Goal: Information Seeking & Learning: Compare options

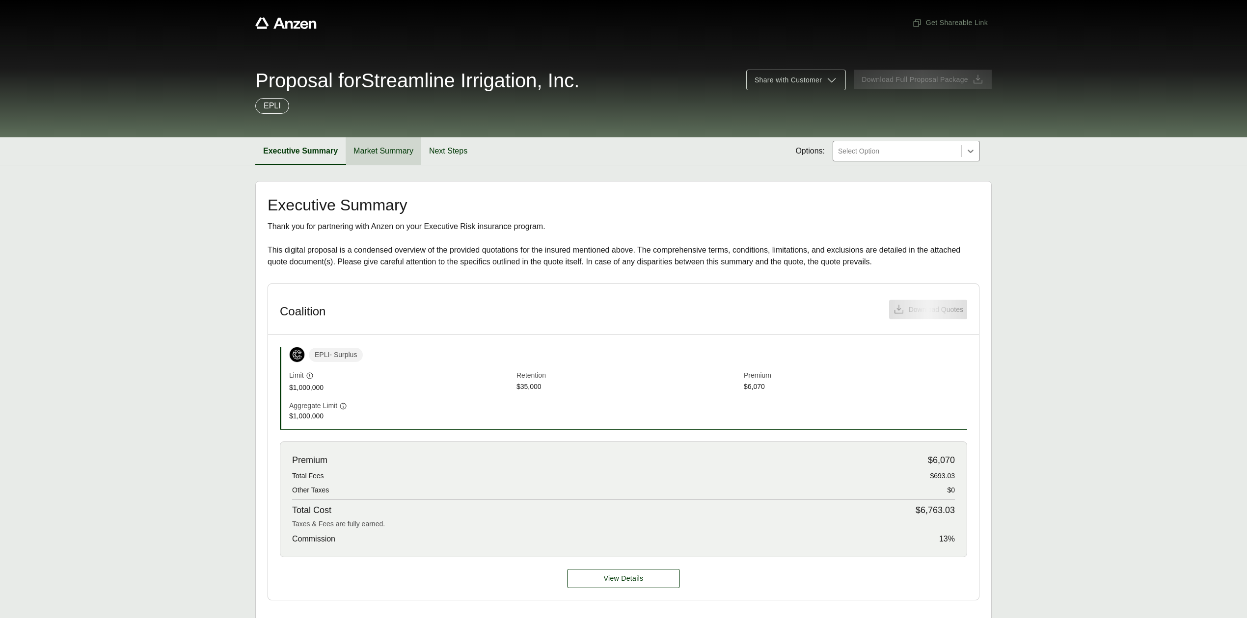
click at [410, 154] on button "Market Summary" at bounding box center [384, 150] width 76 height 27
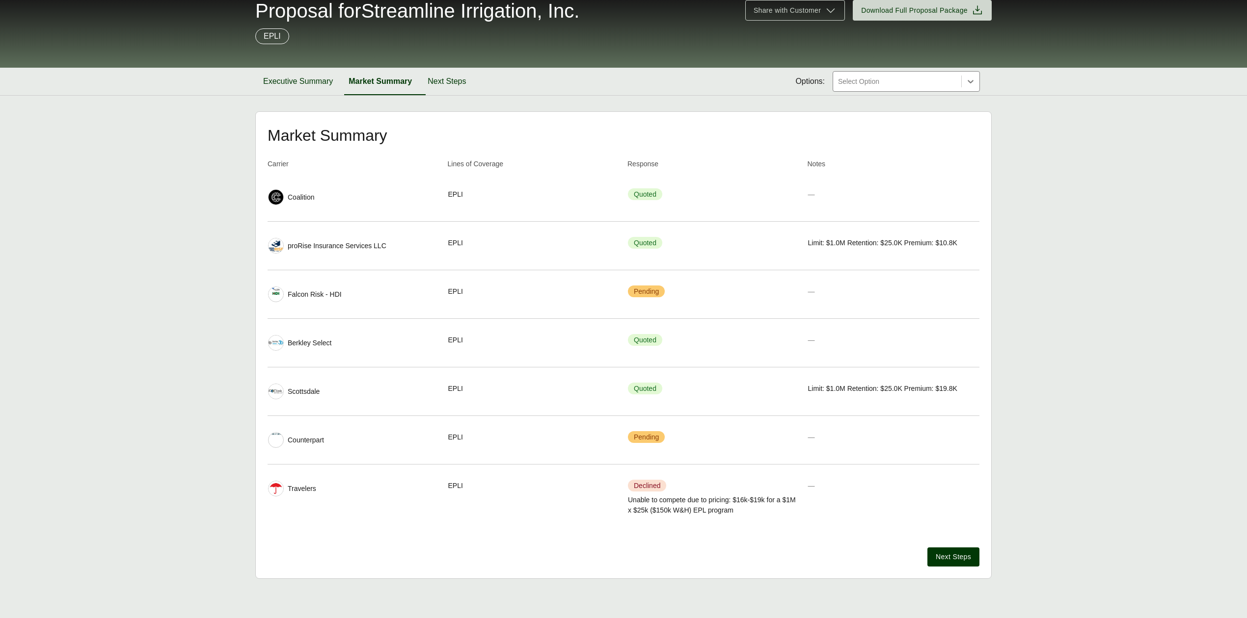
scroll to position [72, 0]
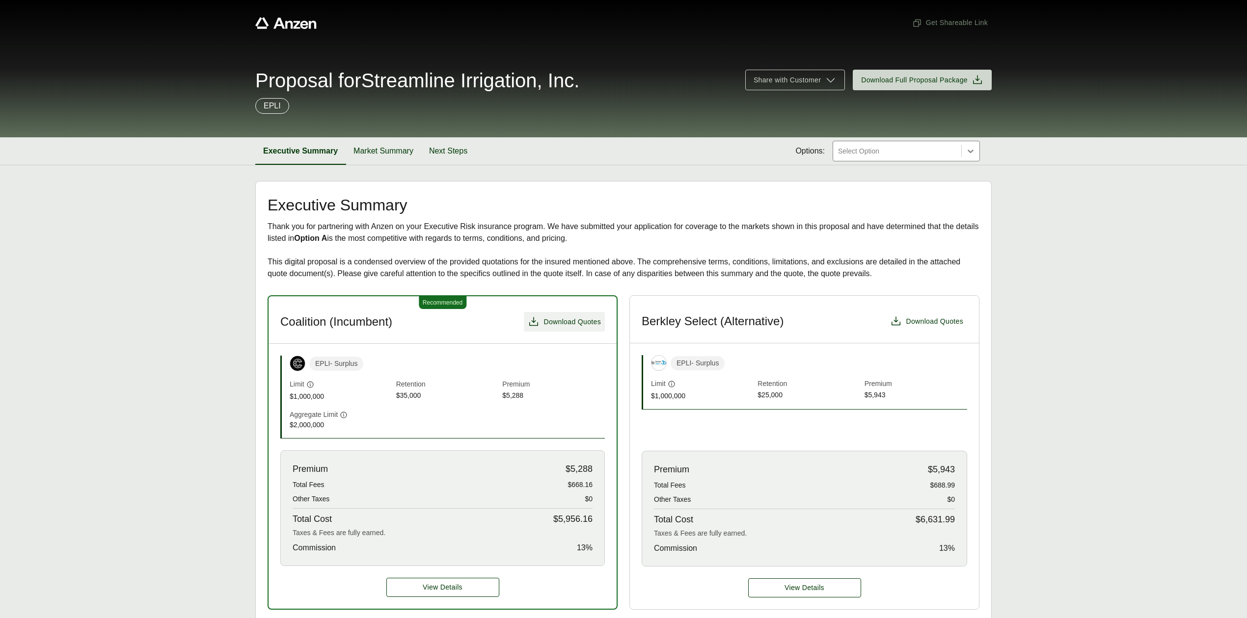
click at [577, 326] on span "Download Quotes" at bounding box center [571, 322] width 57 height 10
click at [943, 324] on span "Download Quotes" at bounding box center [933, 322] width 57 height 10
click at [942, 324] on span "Download Quotes" at bounding box center [933, 322] width 57 height 10
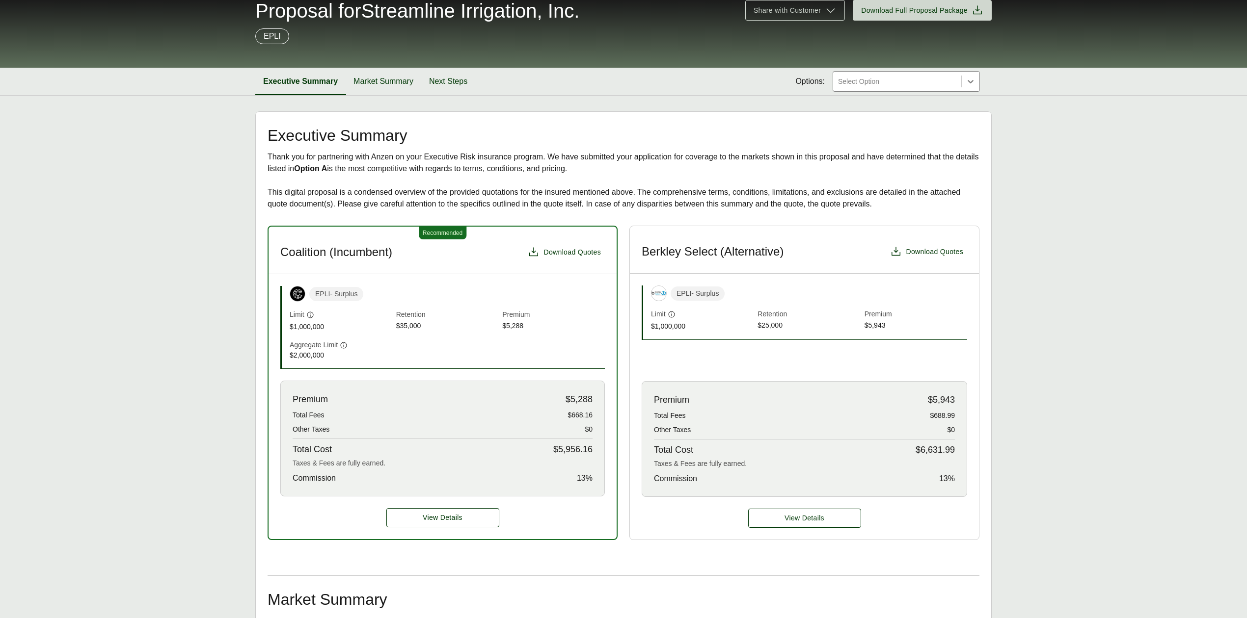
scroll to position [196, 0]
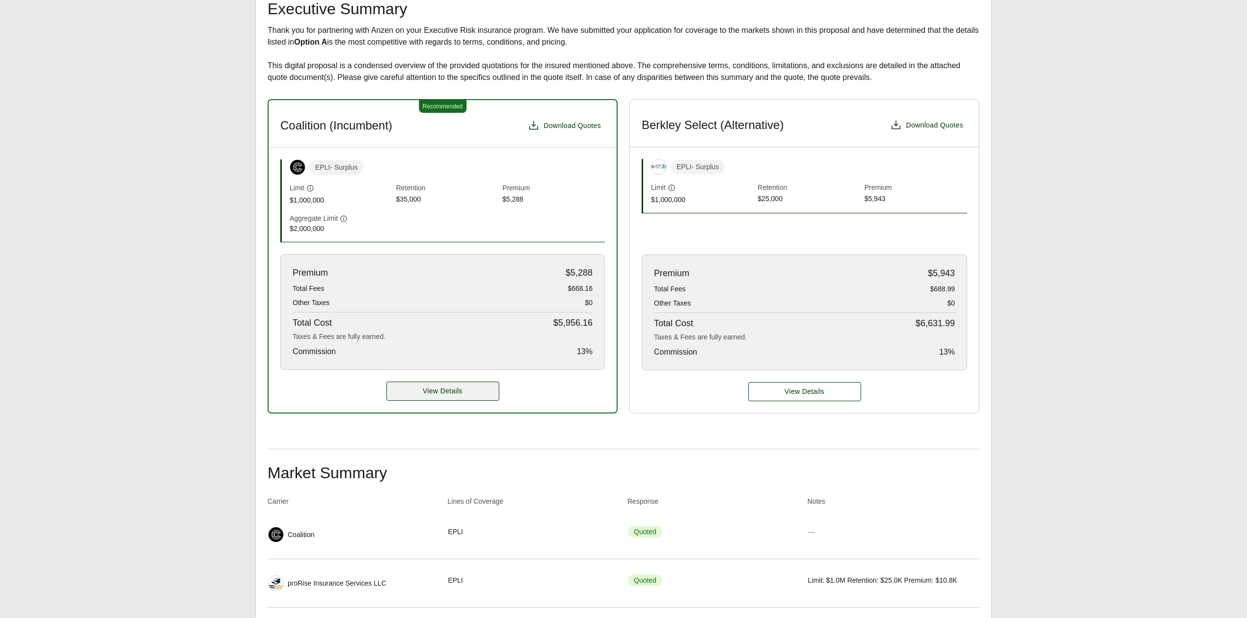
click at [455, 387] on span "View Details" at bounding box center [443, 391] width 40 height 10
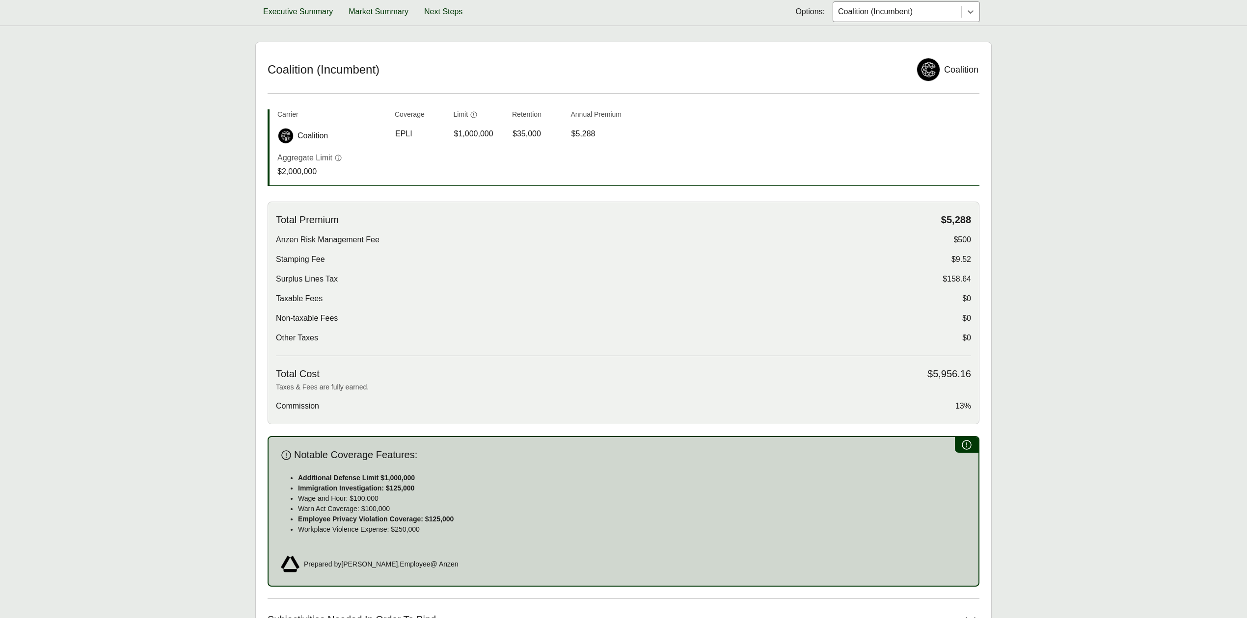
scroll to position [65, 0]
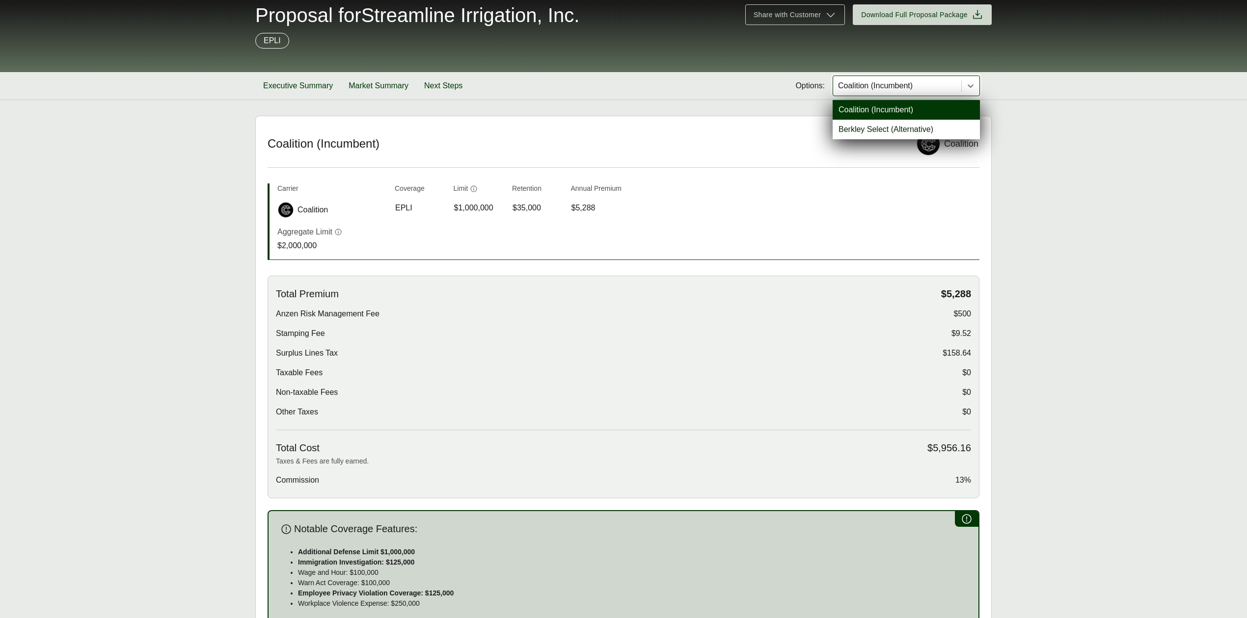
click at [861, 87] on div at bounding box center [897, 86] width 120 height 12
click at [863, 128] on div "Berkley Select (Alternative)" at bounding box center [905, 130] width 147 height 20
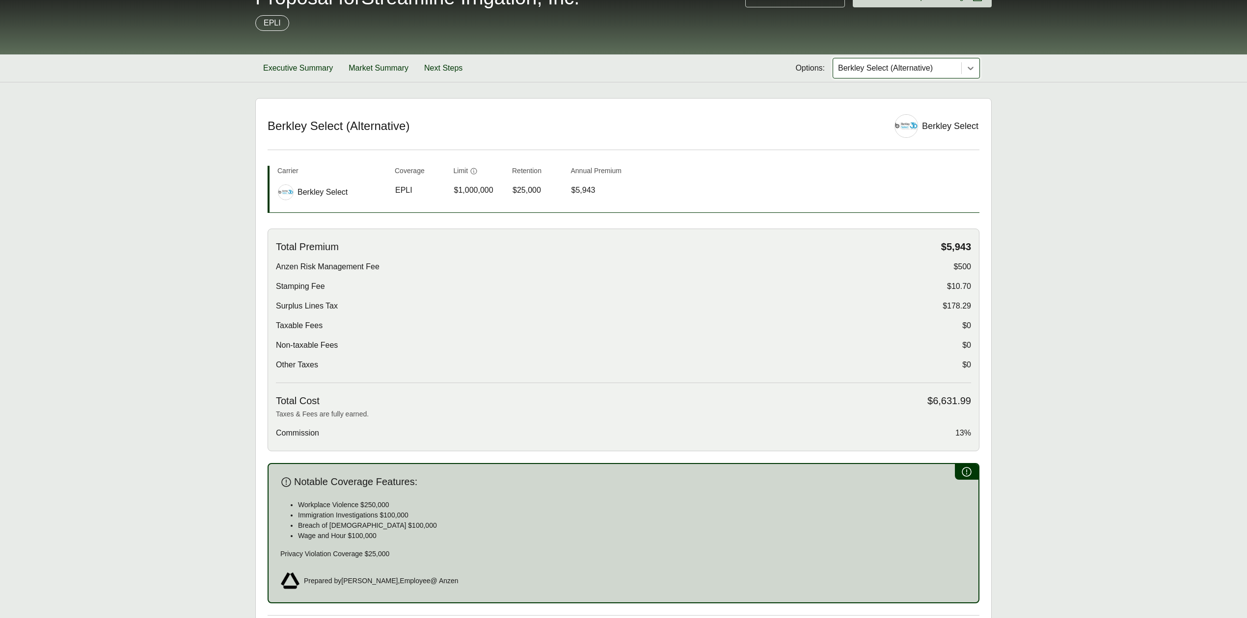
scroll to position [65, 0]
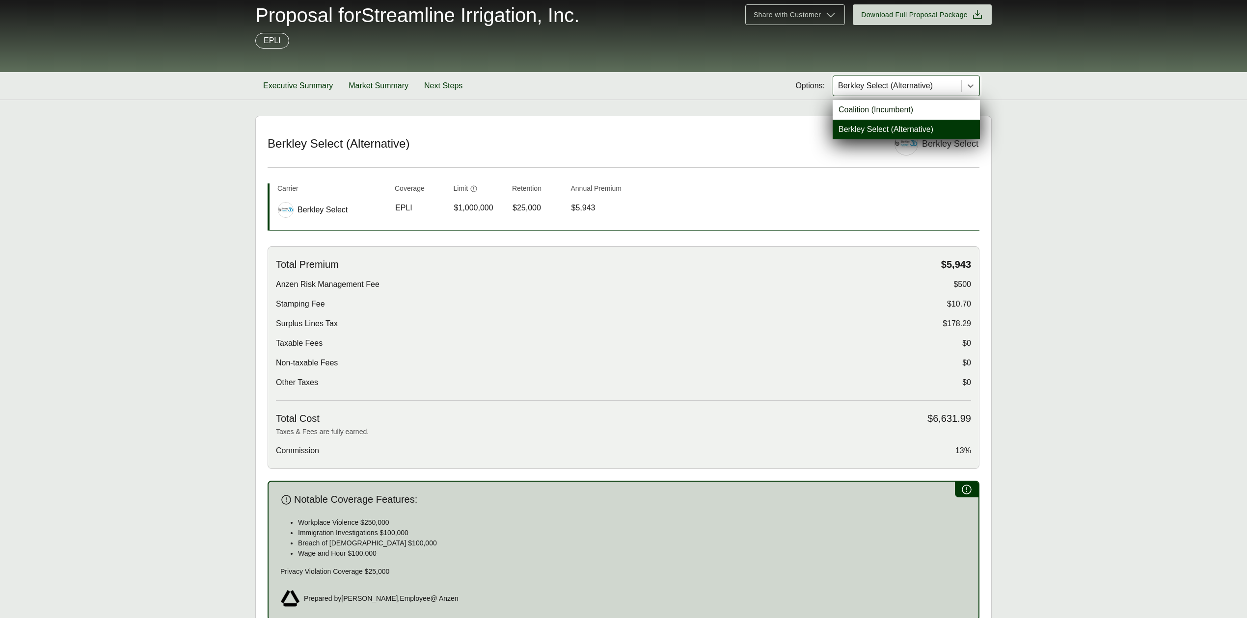
click at [876, 80] on div at bounding box center [897, 86] width 120 height 12
click at [870, 110] on div "Coalition (Incumbent)" at bounding box center [905, 110] width 147 height 20
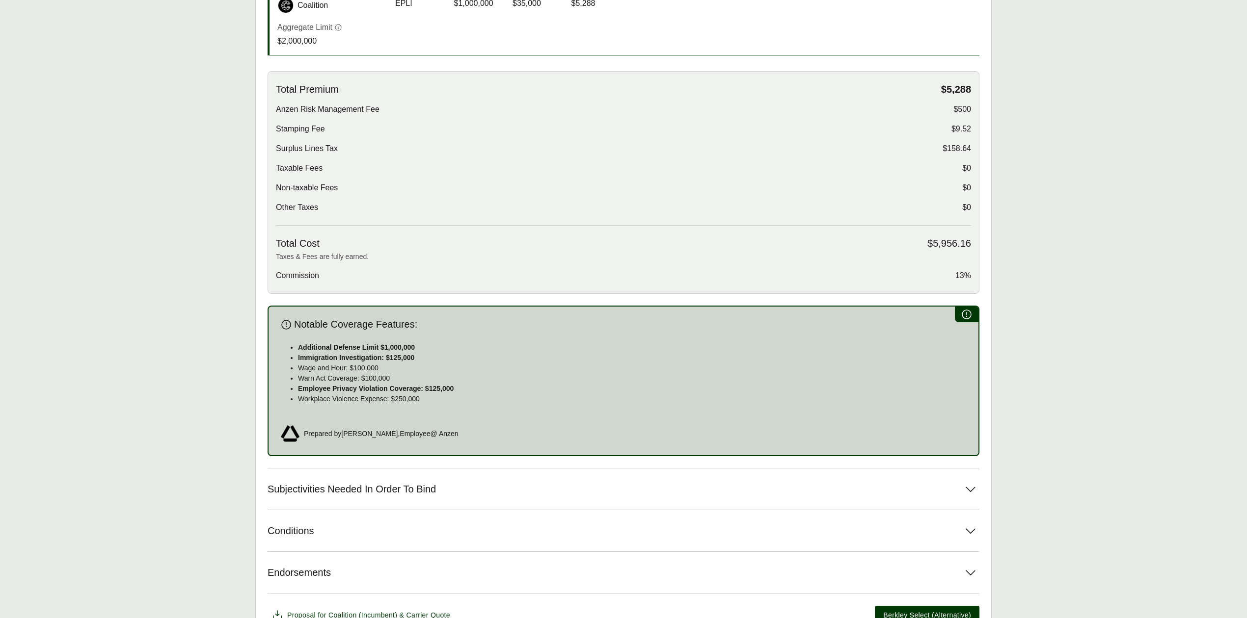
scroll to position [327, 0]
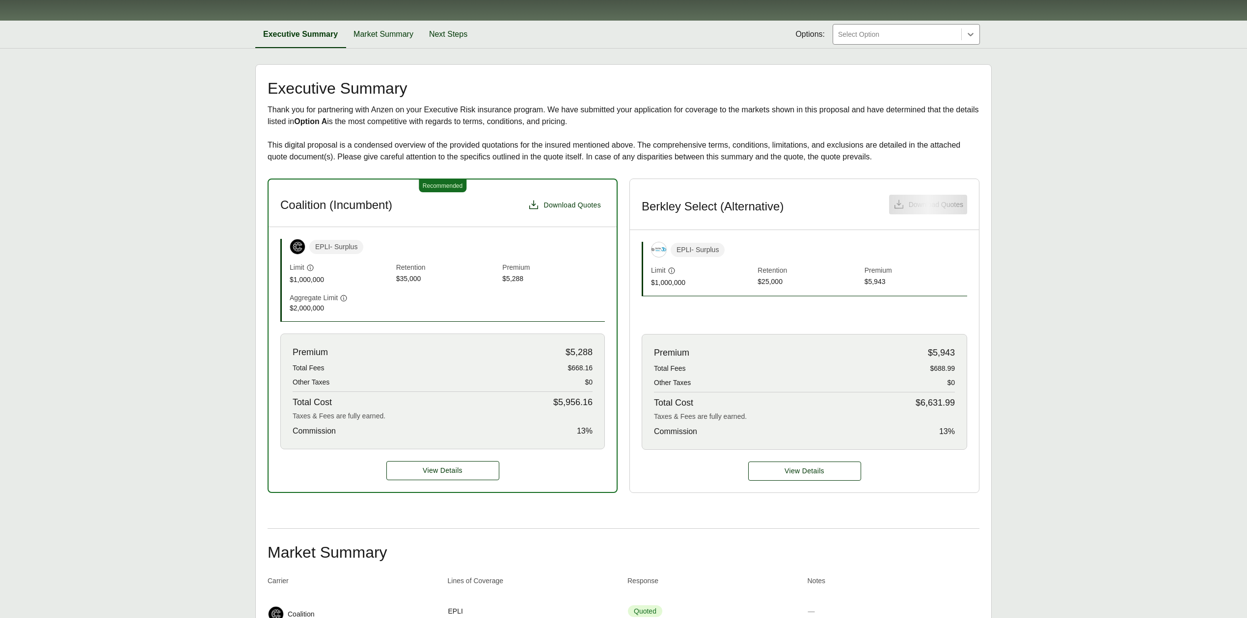
scroll to position [196, 0]
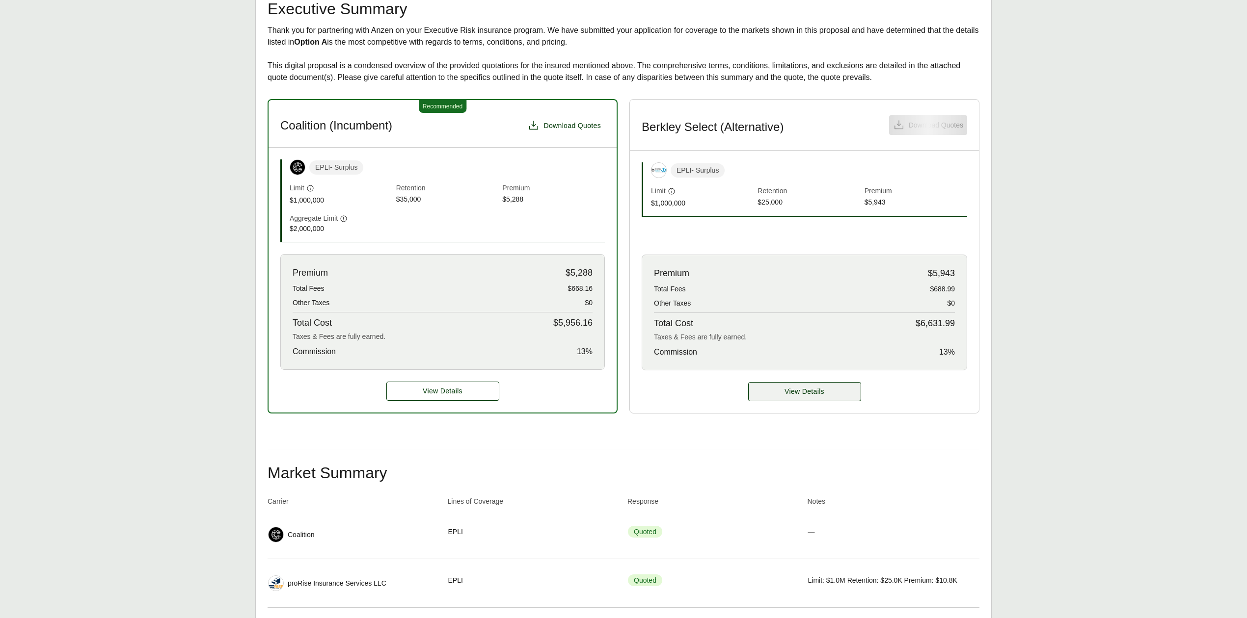
click at [784, 397] on span "View Details" at bounding box center [804, 392] width 40 height 10
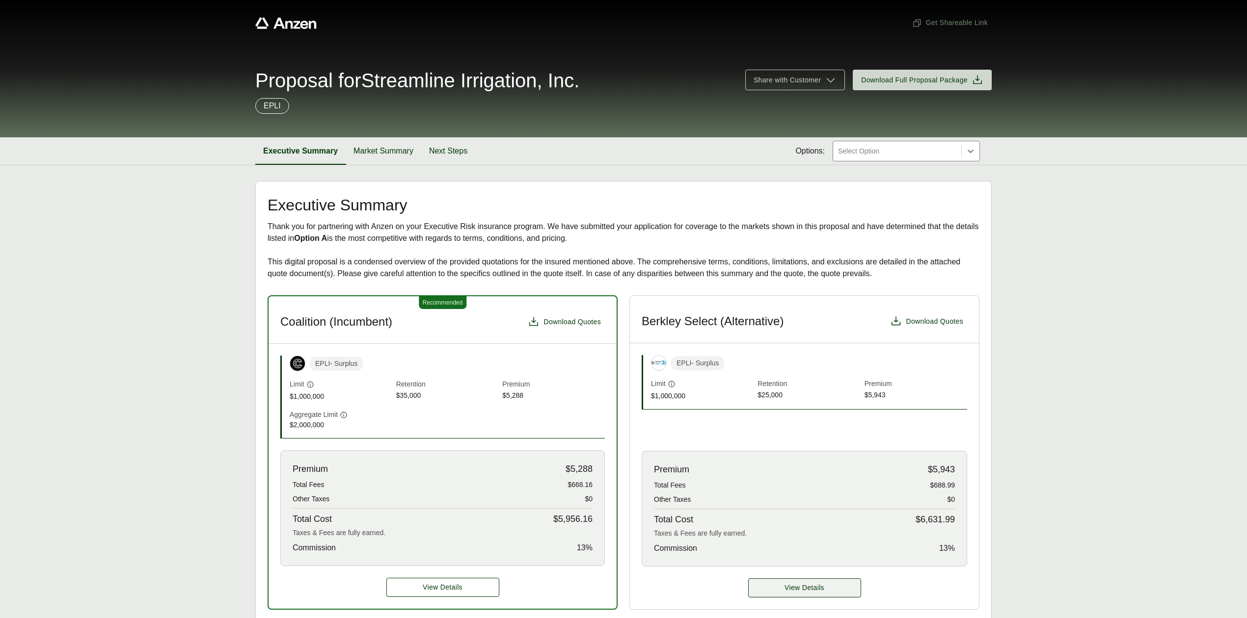
click at [814, 592] on span "View Details" at bounding box center [804, 588] width 40 height 10
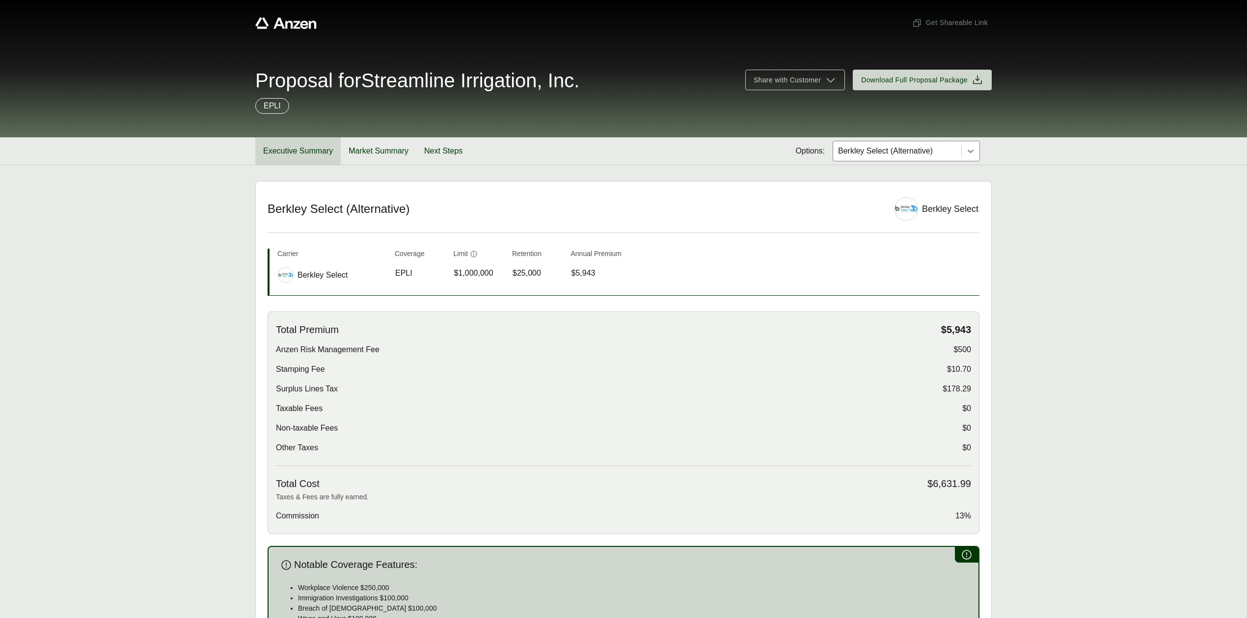
click at [295, 156] on button "Executive Summary" at bounding box center [297, 150] width 85 height 27
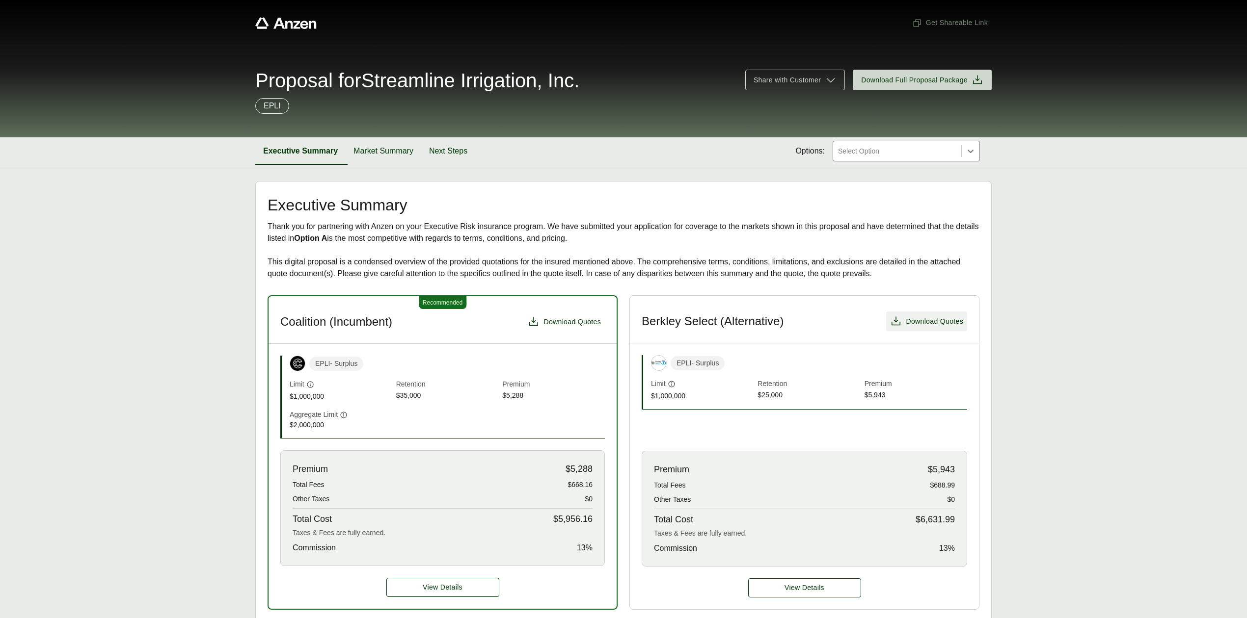
click at [927, 321] on span "Download Quotes" at bounding box center [933, 322] width 57 height 10
click at [1187, 319] on main "Executive Summary Thank you for partnering with Anzen on your Executive Risk in…" at bounding box center [623, 629] width 1247 height 897
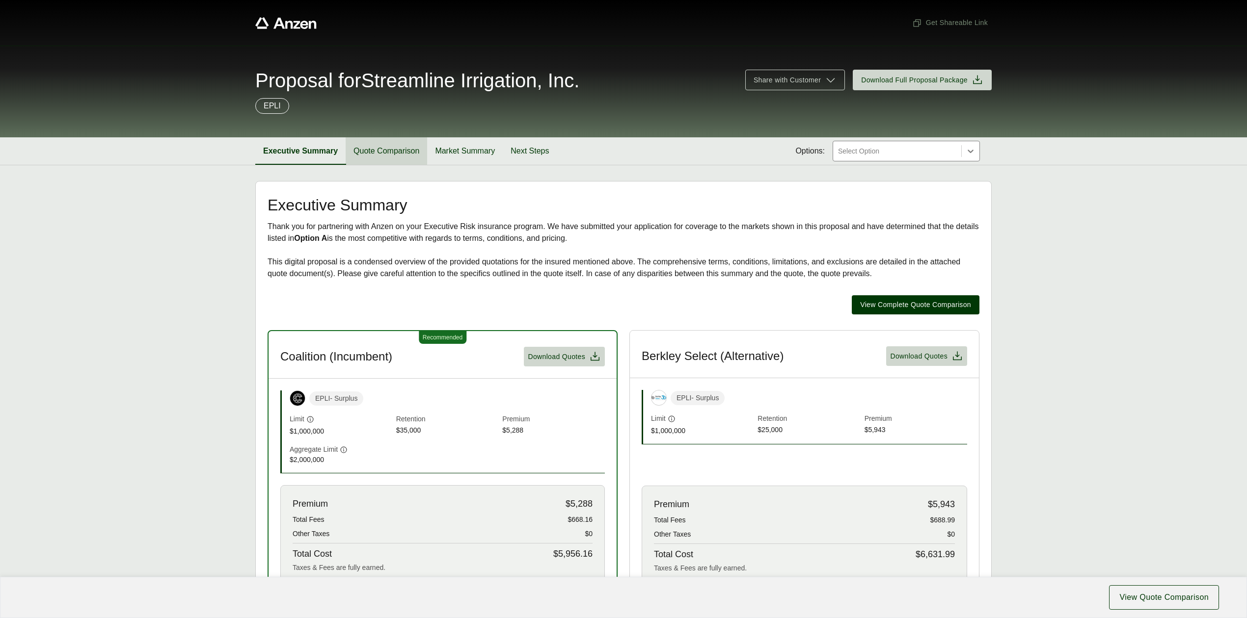
click at [397, 152] on button "Quote Comparison" at bounding box center [386, 150] width 81 height 27
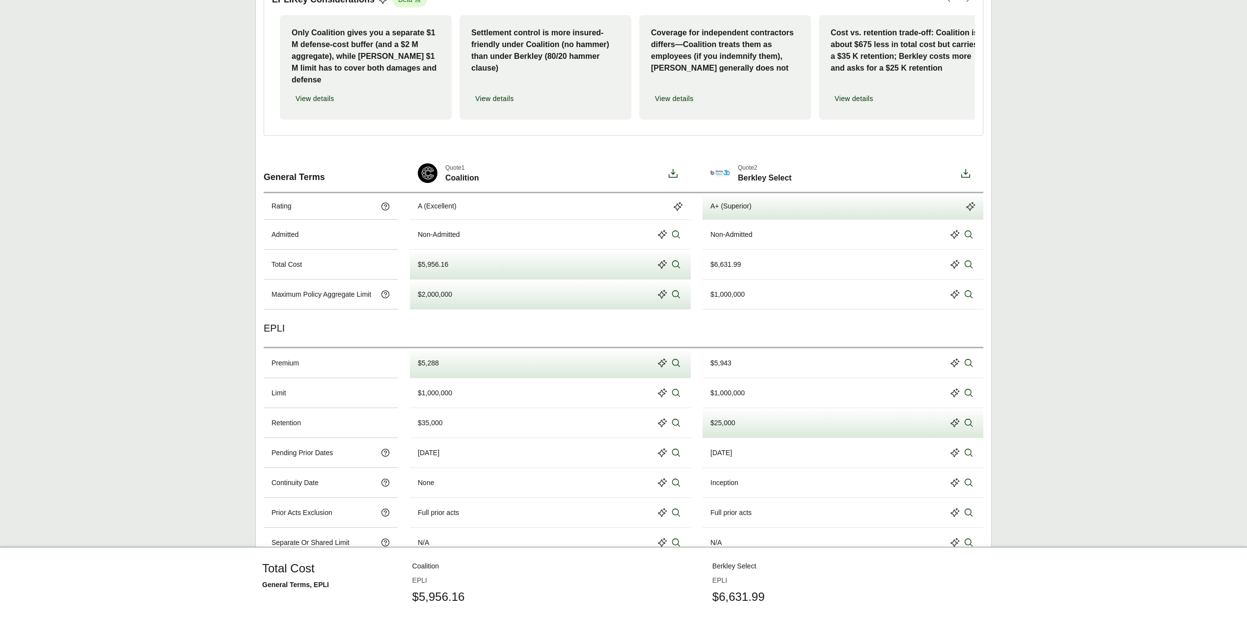
scroll to position [327, 0]
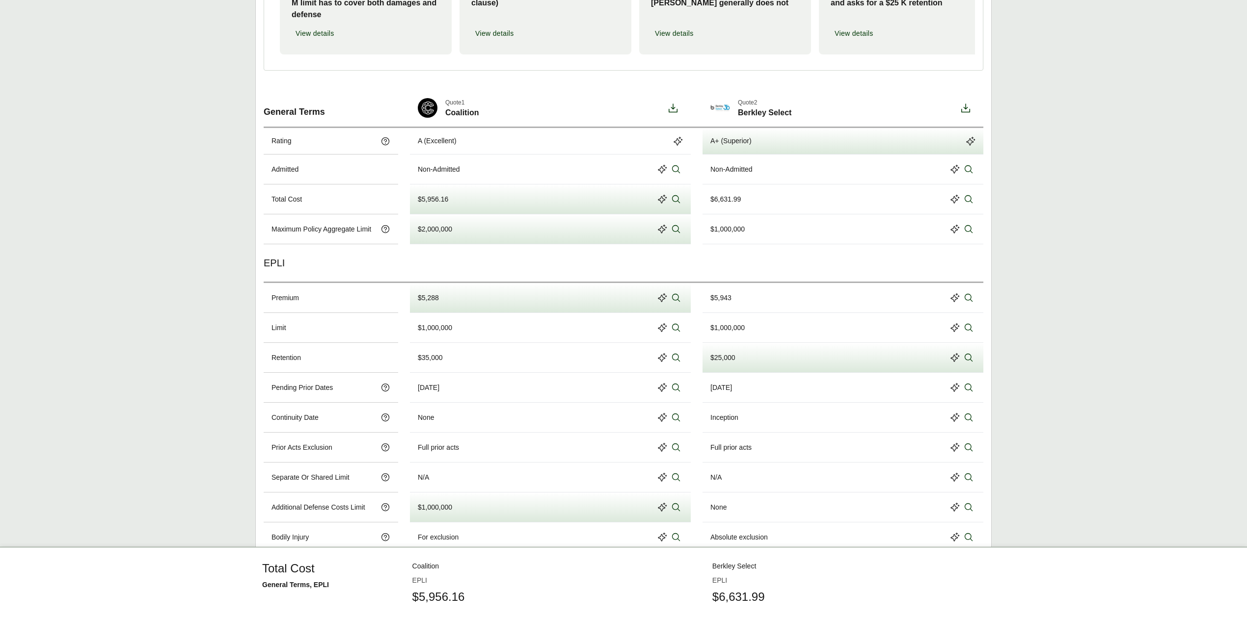
click at [1133, 303] on main "EPLI Recommended EPLI Key Considerations Beta Only Coalition gives you a separa…" at bounding box center [623, 369] width 1247 height 1031
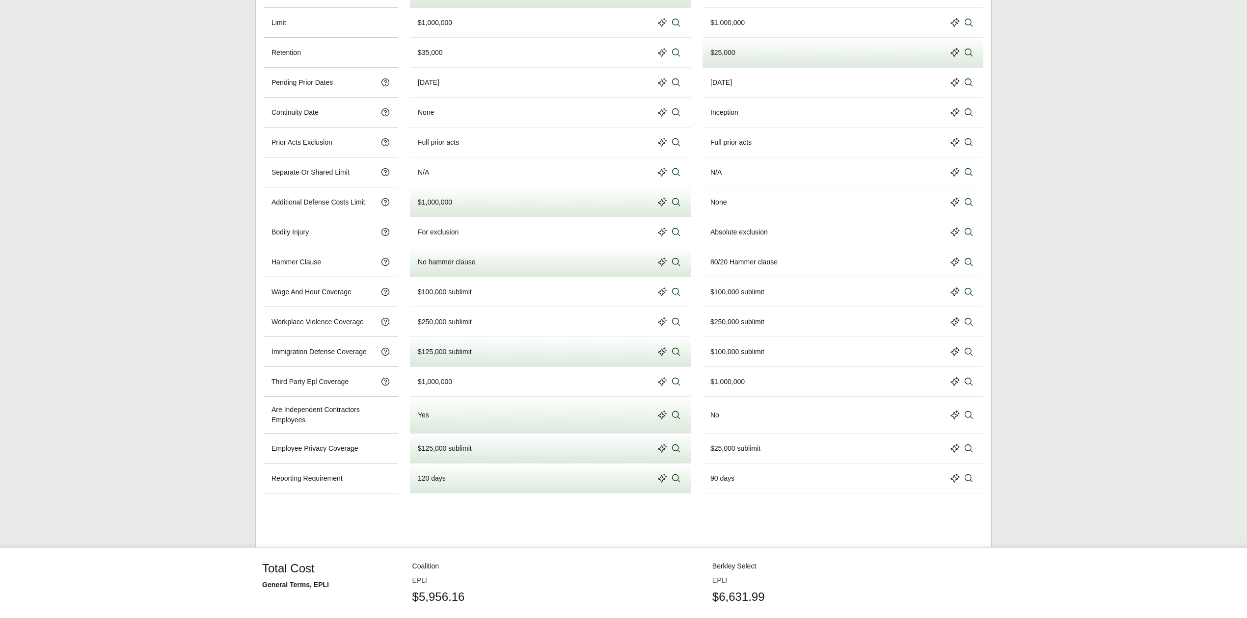
scroll to position [654, 0]
click at [91, 336] on main "EPLI Recommended EPLI Key Considerations Beta Only Coalition gives you a separa…" at bounding box center [623, 63] width 1247 height 1031
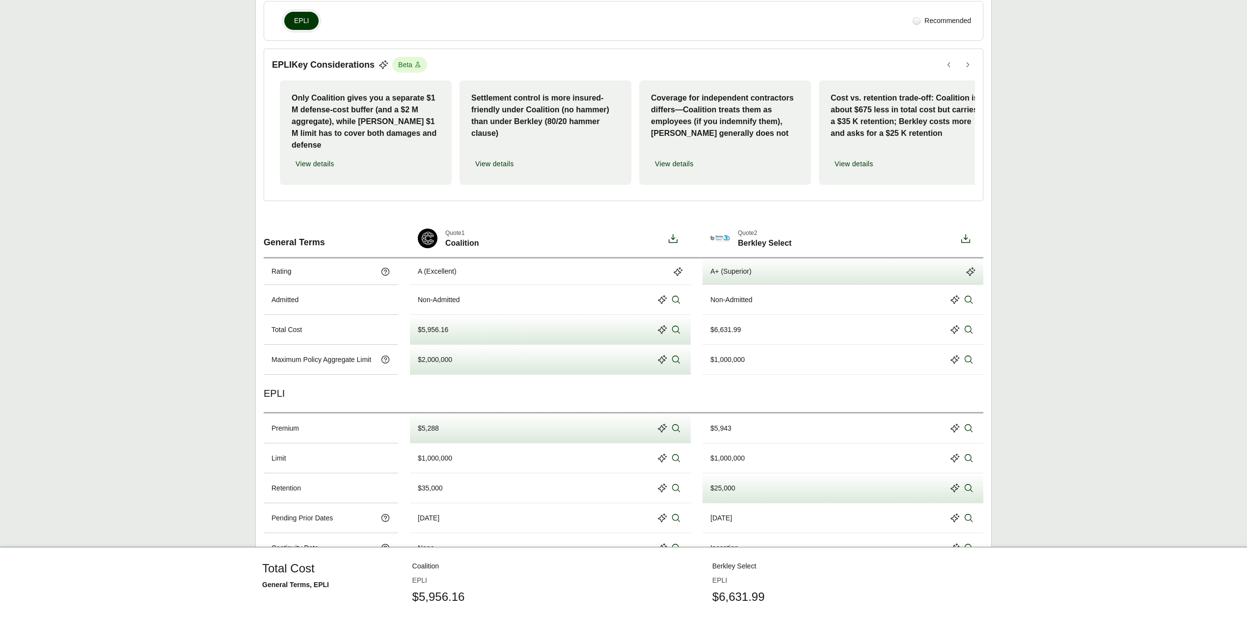
scroll to position [0, 0]
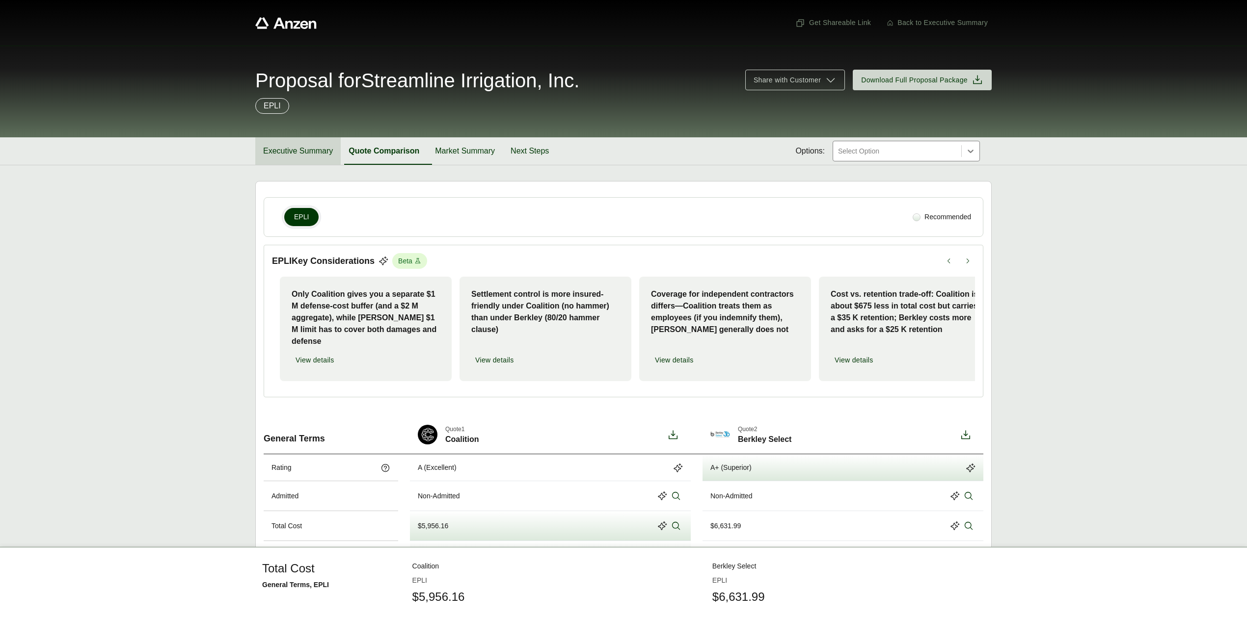
click at [319, 150] on button "Executive Summary" at bounding box center [297, 150] width 85 height 27
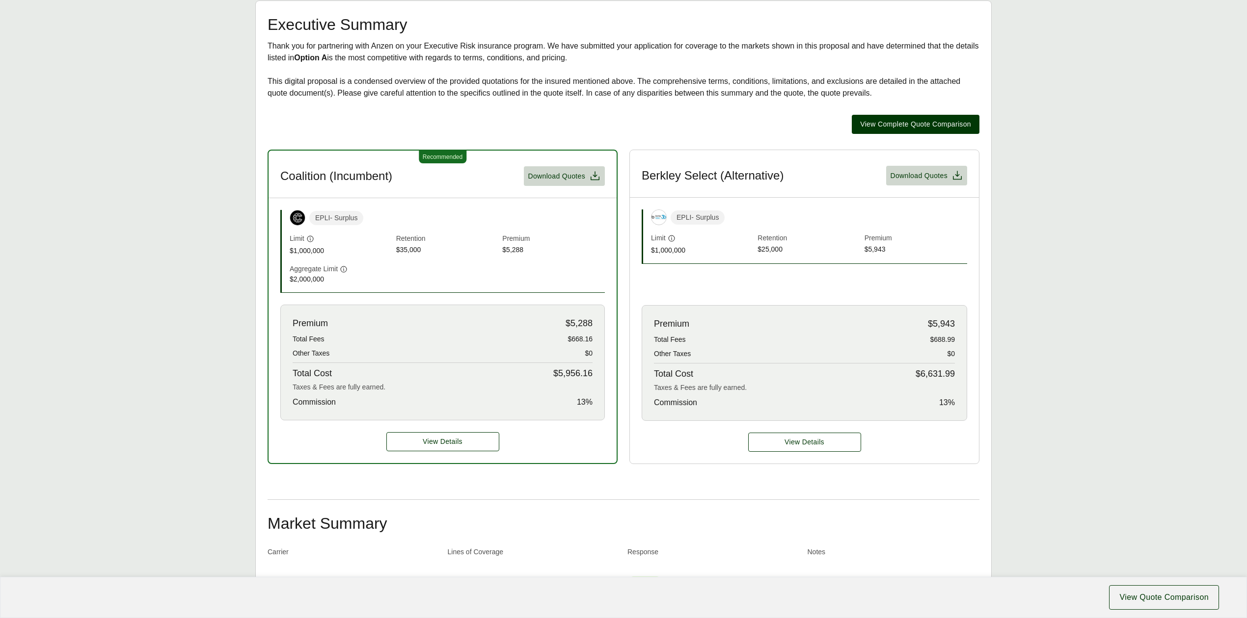
scroll to position [196, 0]
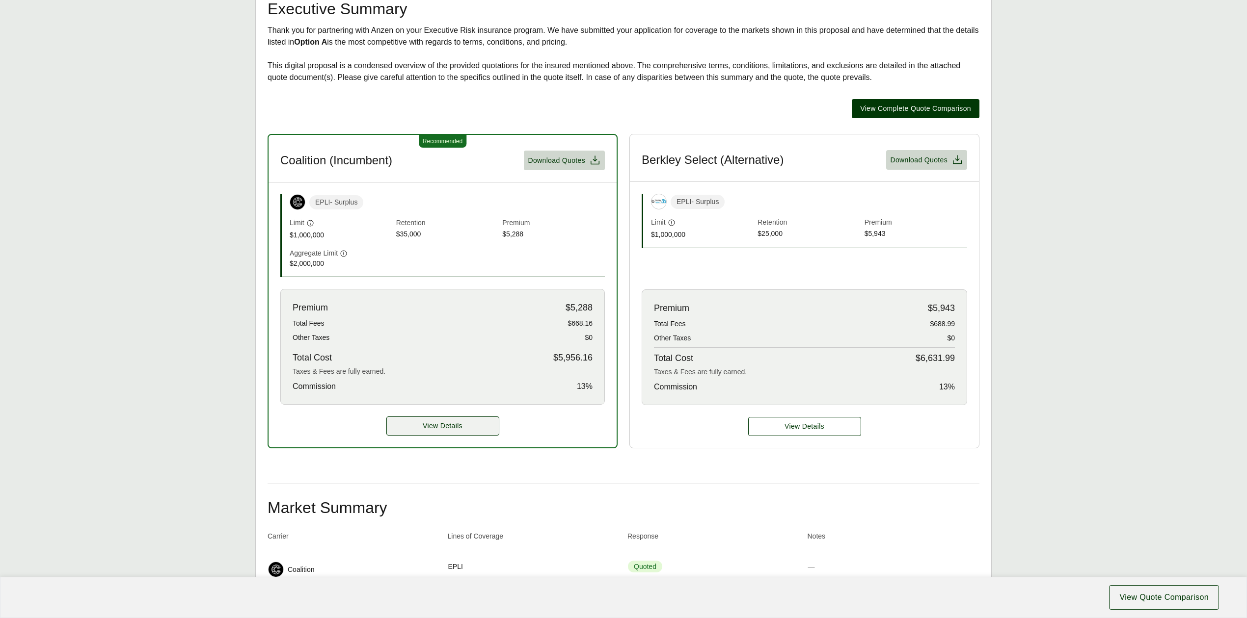
click at [425, 428] on span "View Details" at bounding box center [443, 426] width 40 height 10
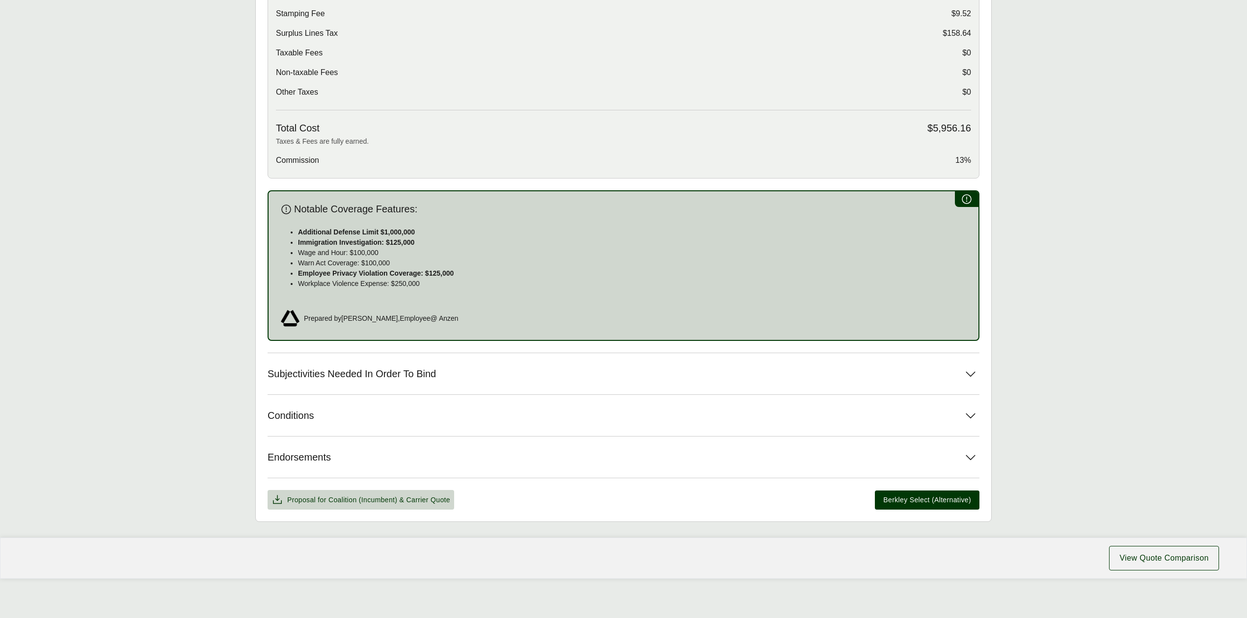
scroll to position [388, 0]
drag, startPoint x: 299, startPoint y: 231, endPoint x: 445, endPoint y: 283, distance: 154.9
click at [445, 283] on ul "Additional Defense Limit $1,000,000 Immigration Investigation: $125,000 Wage an…" at bounding box center [623, 258] width 686 height 62
copy ul "Additional Defense Limit $1,000,000 Immigration Investigation: $125,000 Wage an…"
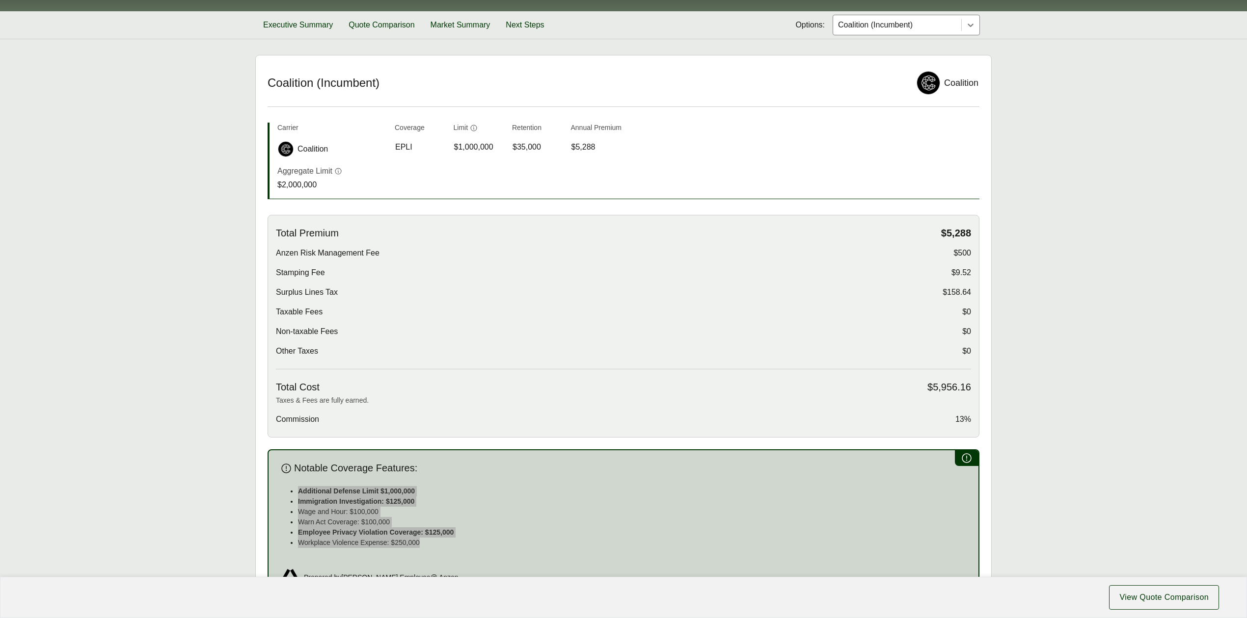
scroll to position [0, 0]
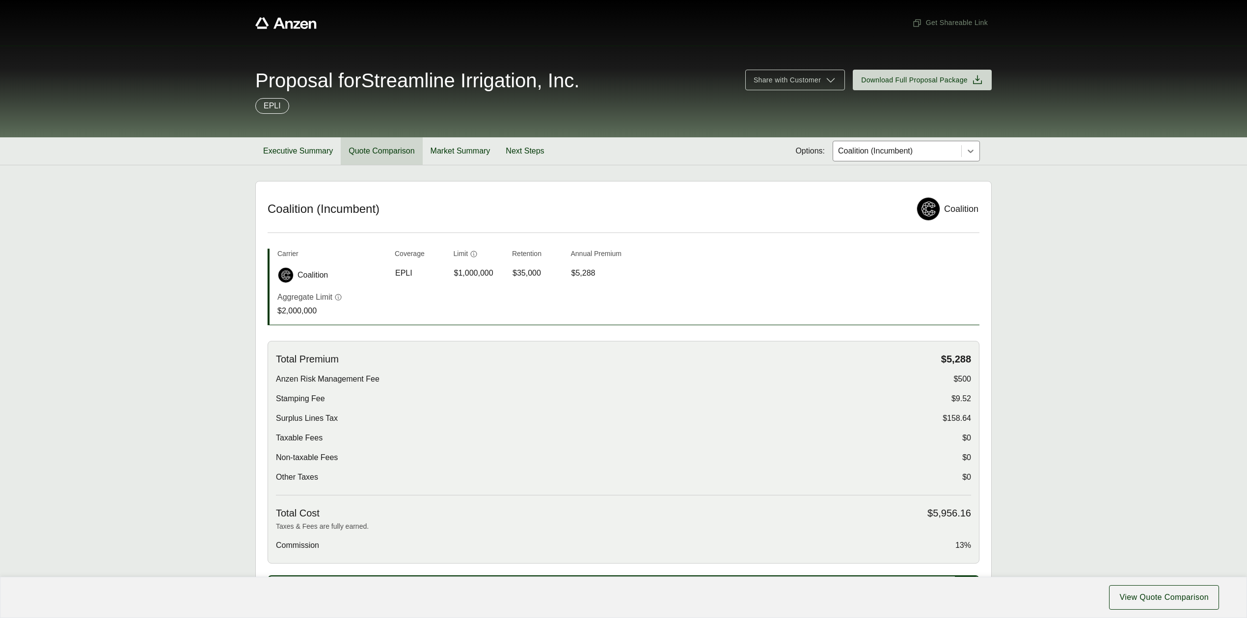
click at [395, 152] on button "Quote Comparison" at bounding box center [381, 150] width 81 height 27
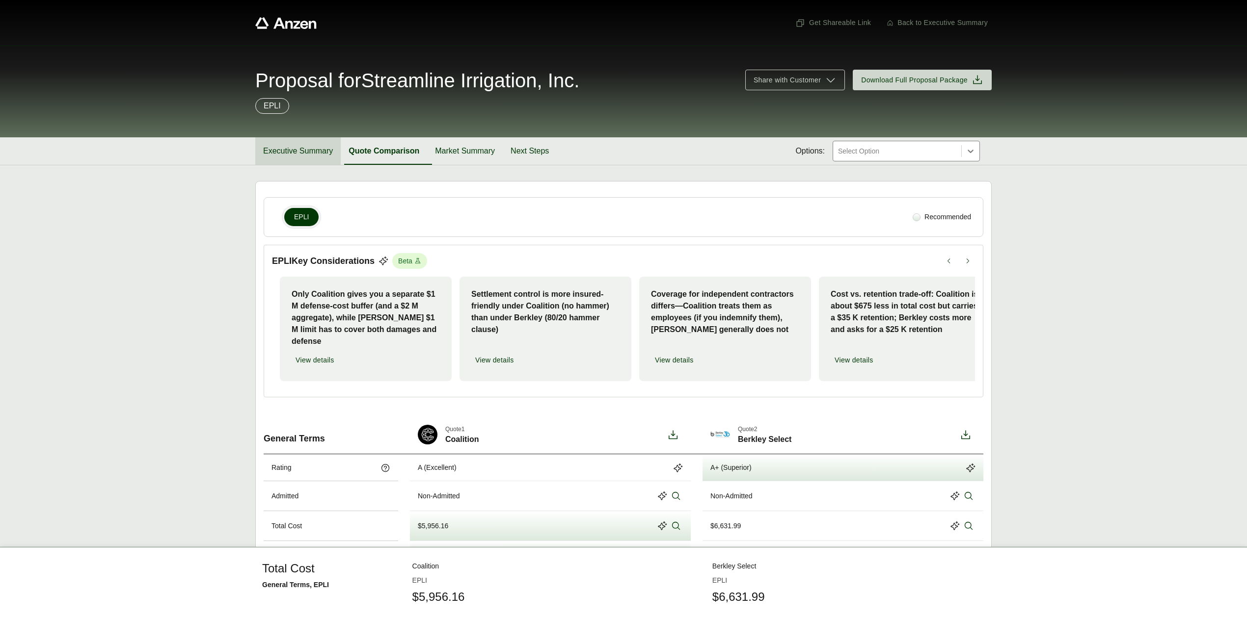
click at [300, 150] on button "Executive Summary" at bounding box center [297, 150] width 85 height 27
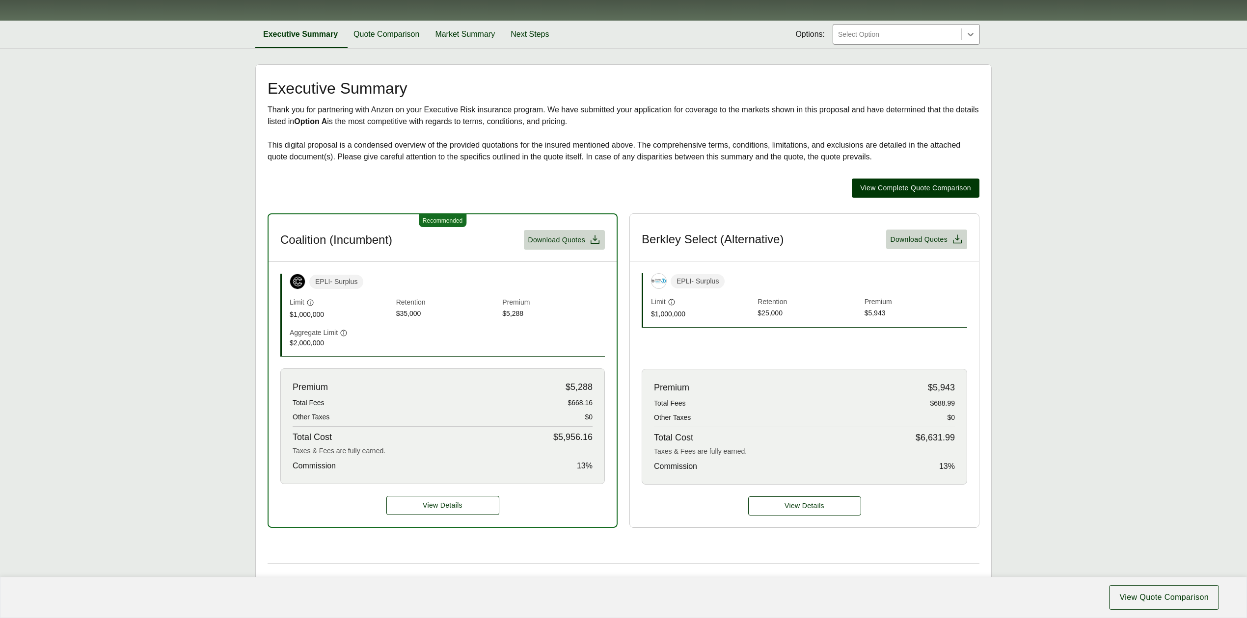
scroll to position [196, 0]
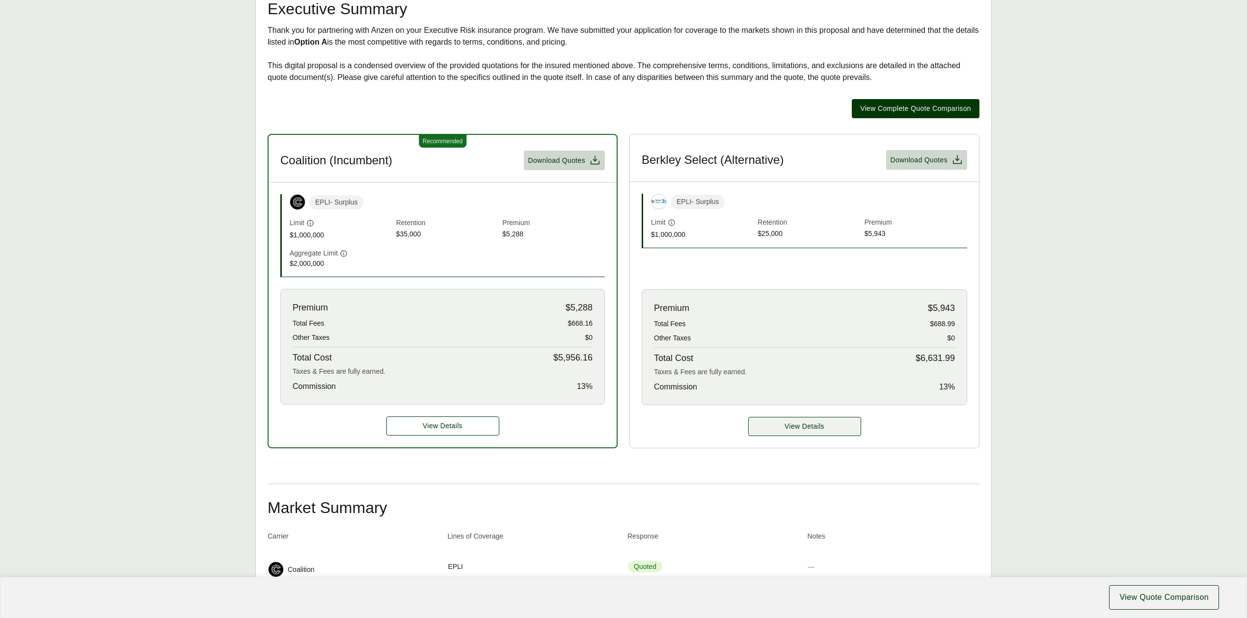
click at [817, 432] on span "View Details" at bounding box center [804, 427] width 40 height 10
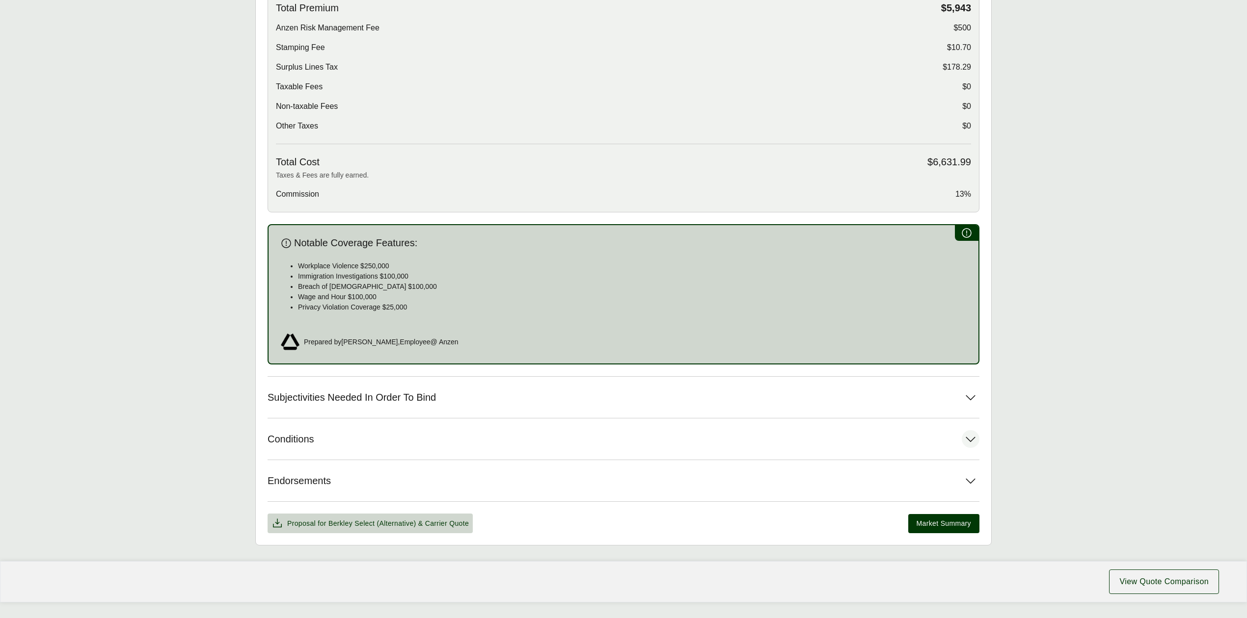
scroll to position [327, 0]
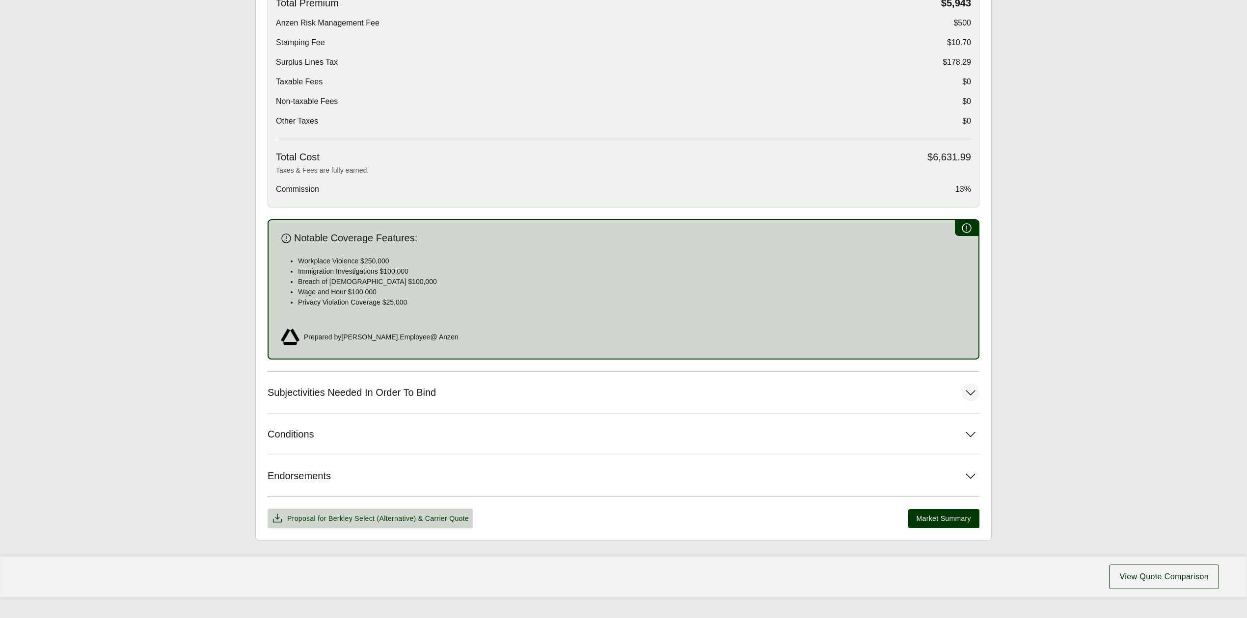
click at [432, 397] on span "Subjectivities Needed In Order To Bind" at bounding box center [351, 393] width 168 height 12
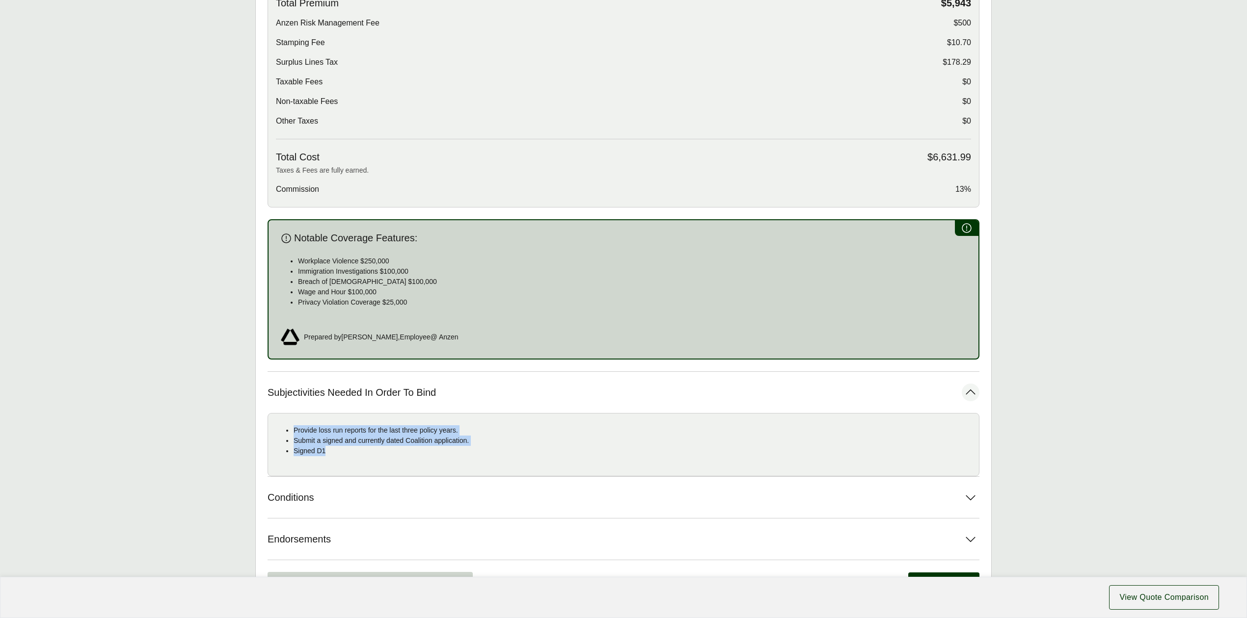
drag, startPoint x: 293, startPoint y: 432, endPoint x: 326, endPoint y: 449, distance: 37.1
click at [326, 449] on ul "Provide loss run reports for the last three policy years. Submit a signed and c…" at bounding box center [623, 441] width 695 height 31
copy ul "Provide loss run reports for the last three policy years. Submit a signed and c…"
click at [297, 262] on ul "Workplace Violence $250,000 Immigration Investigations $100,000 Breach of [DEMO…" at bounding box center [623, 282] width 686 height 52
drag, startPoint x: 297, startPoint y: 262, endPoint x: 416, endPoint y: 299, distance: 124.6
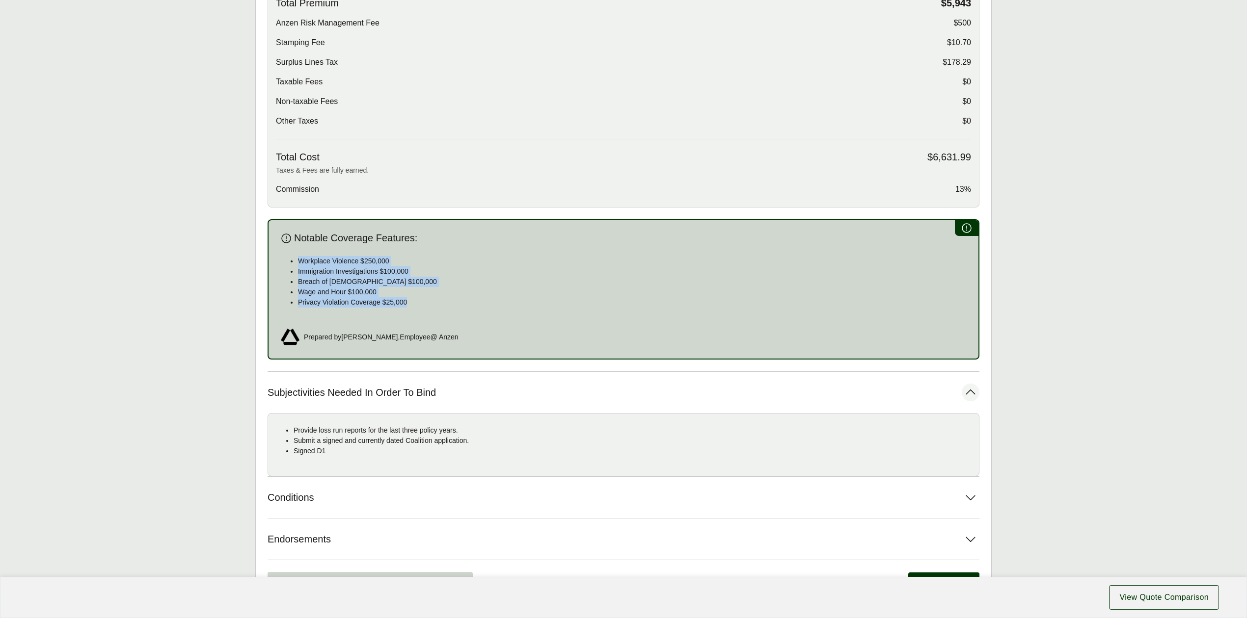
click at [416, 299] on ul "Workplace Violence $250,000 Immigration Investigations $100,000 Breach of [DEMO…" at bounding box center [623, 282] width 686 height 52
copy div "Workplace Violence $250,000 Immigration Investigations $100,000 Breach of [DEMO…"
